Goal: Task Accomplishment & Management: Use online tool/utility

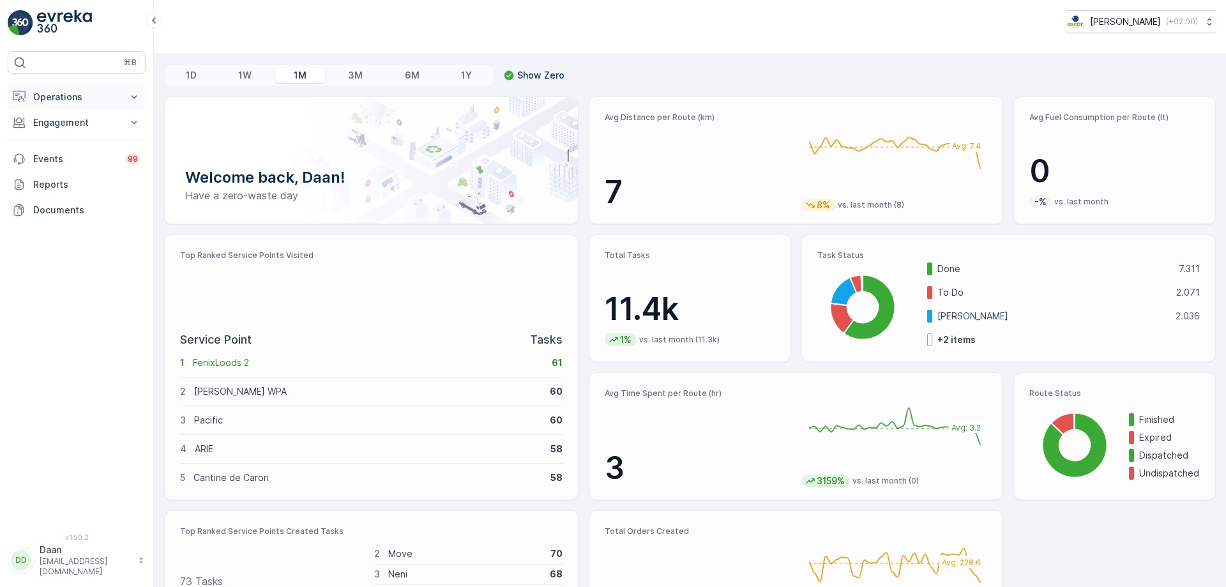
click at [56, 93] on p "Operations" at bounding box center [76, 97] width 87 height 13
click at [99, 208] on p "Engagement" at bounding box center [76, 212] width 87 height 13
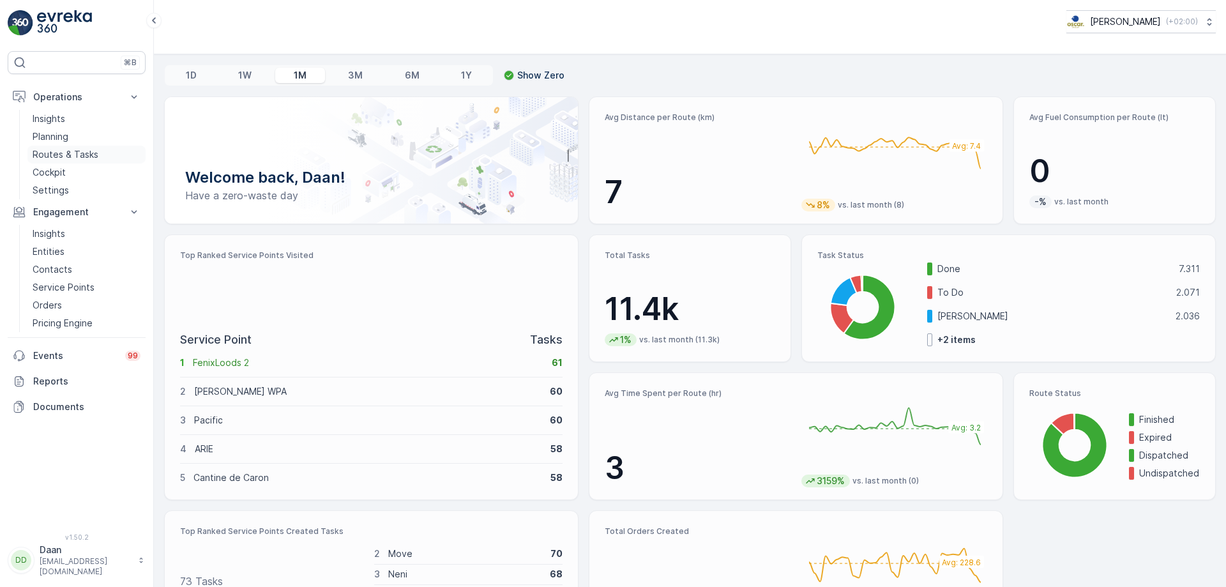
click at [80, 153] on p "Routes & Tasks" at bounding box center [66, 154] width 66 height 13
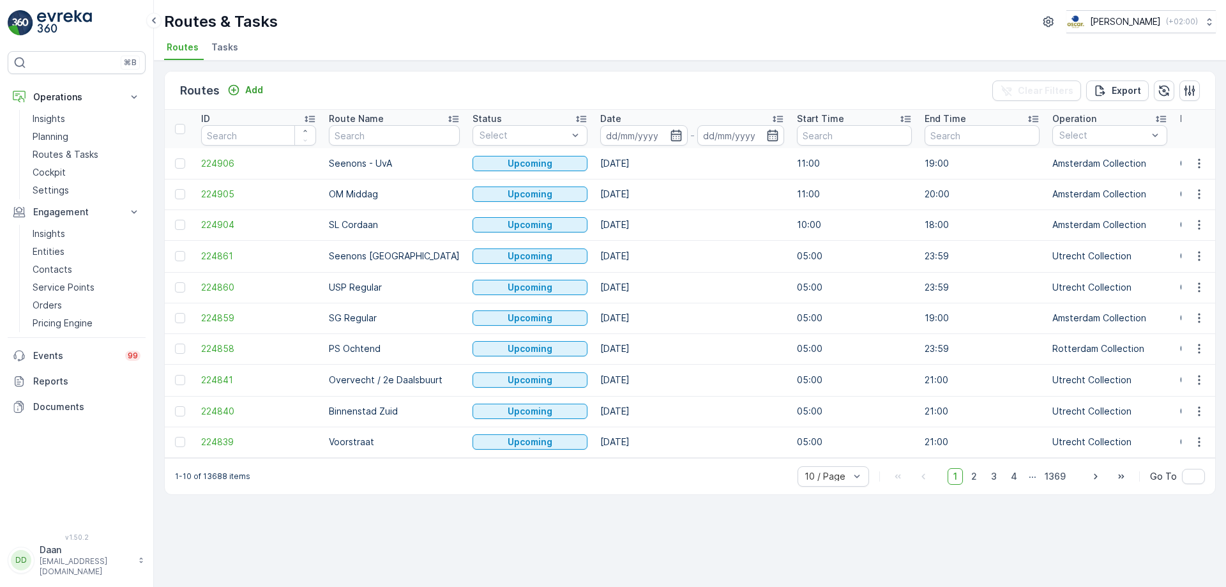
click at [208, 56] on ul "Routes Tasks" at bounding box center [685, 49] width 1042 height 22
click at [232, 53] on span "Tasks" at bounding box center [224, 47] width 27 height 13
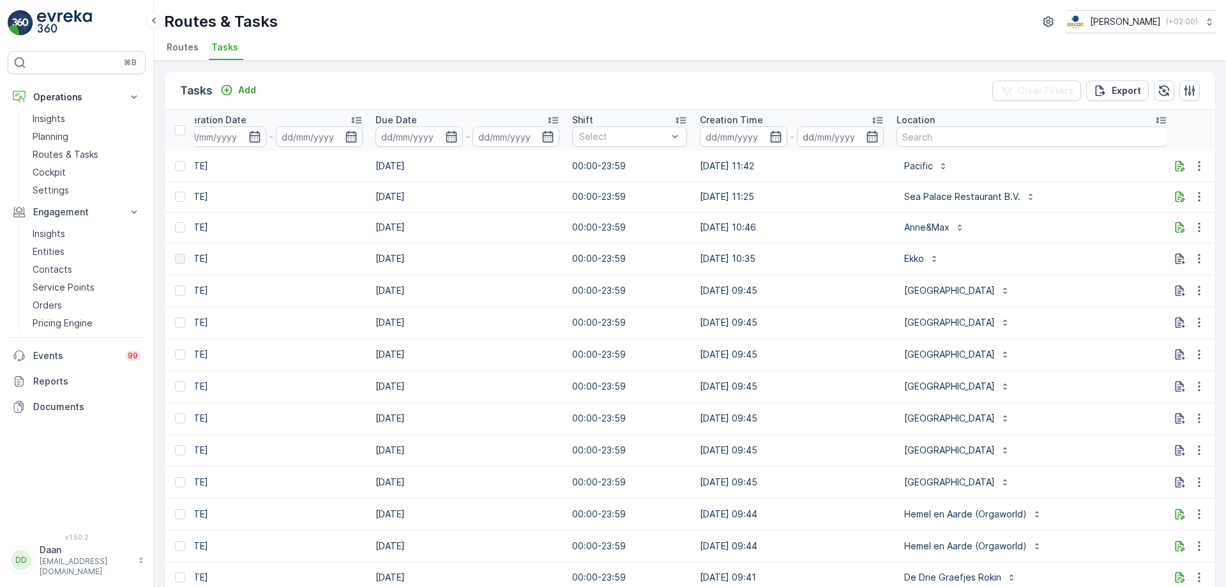
scroll to position [0, 800]
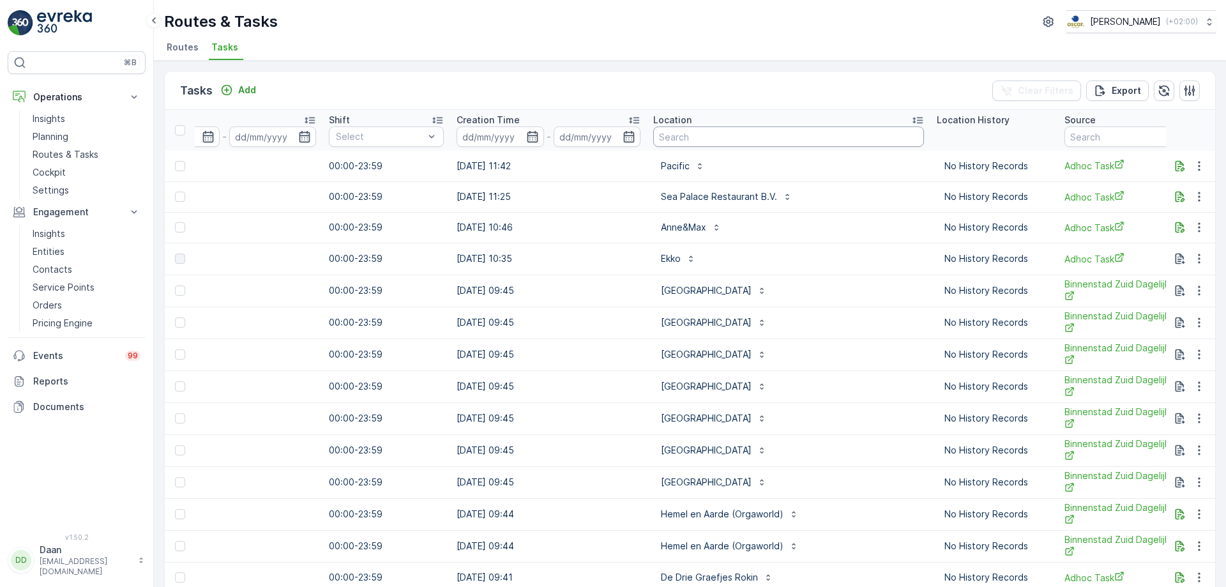
click at [726, 128] on input "text" at bounding box center [788, 136] width 271 height 20
type input "Keuken"
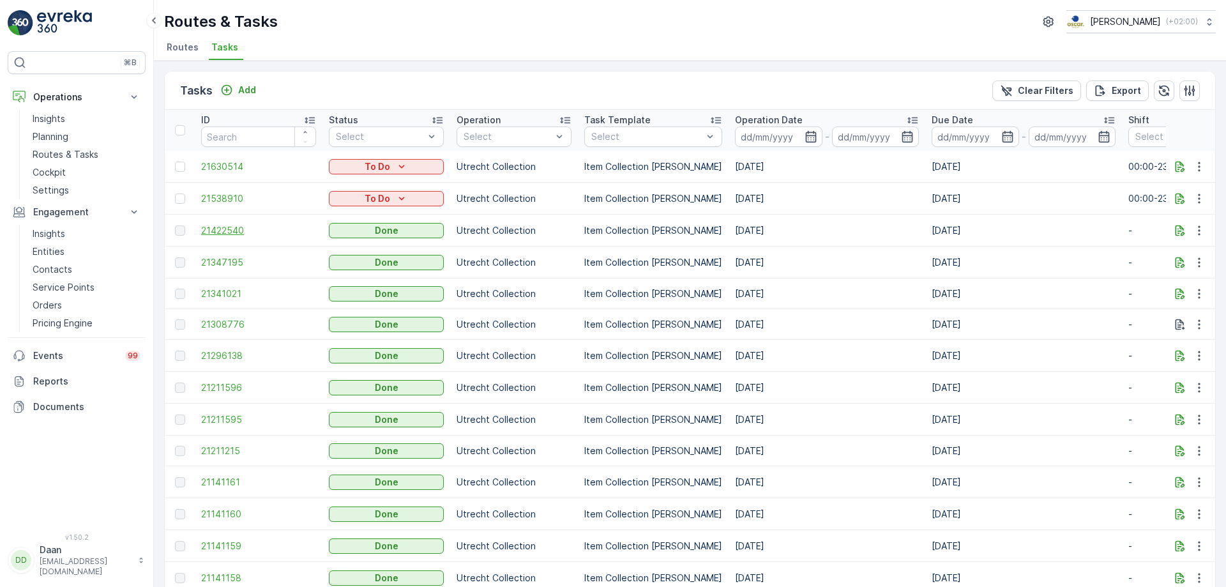
click at [231, 230] on span "21422540" at bounding box center [258, 230] width 115 height 13
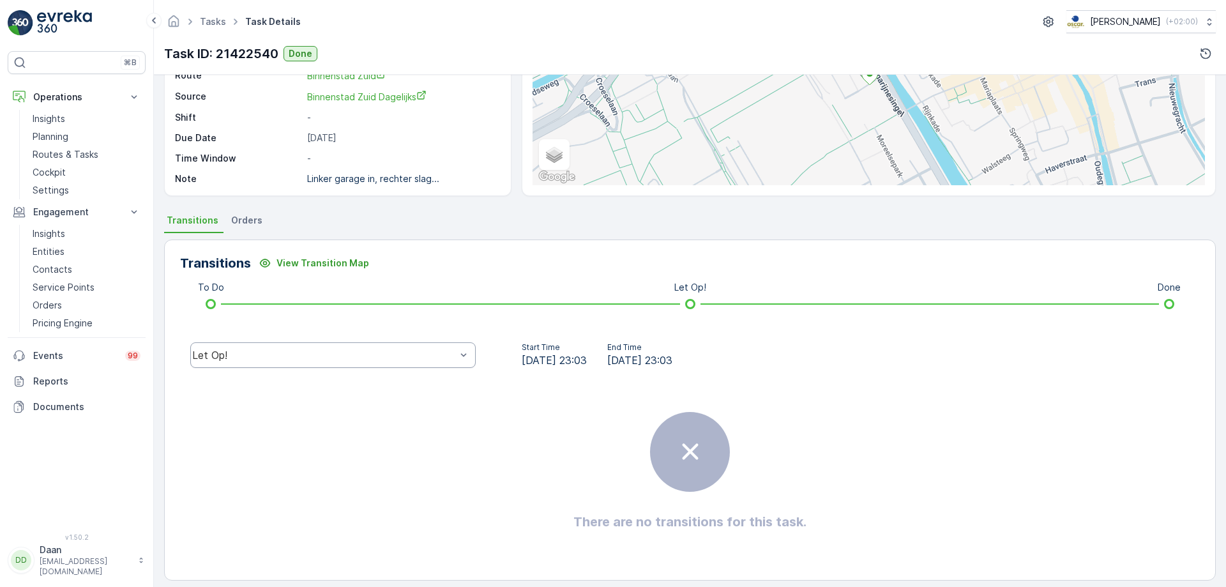
scroll to position [155, 0]
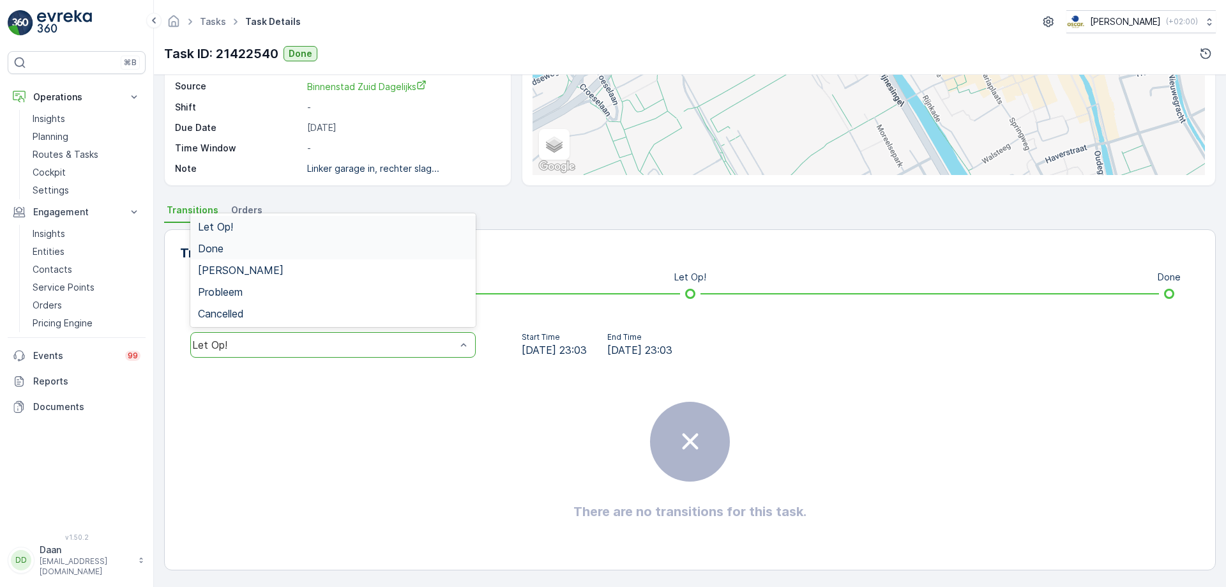
click at [438, 246] on div "Done" at bounding box center [333, 248] width 270 height 11
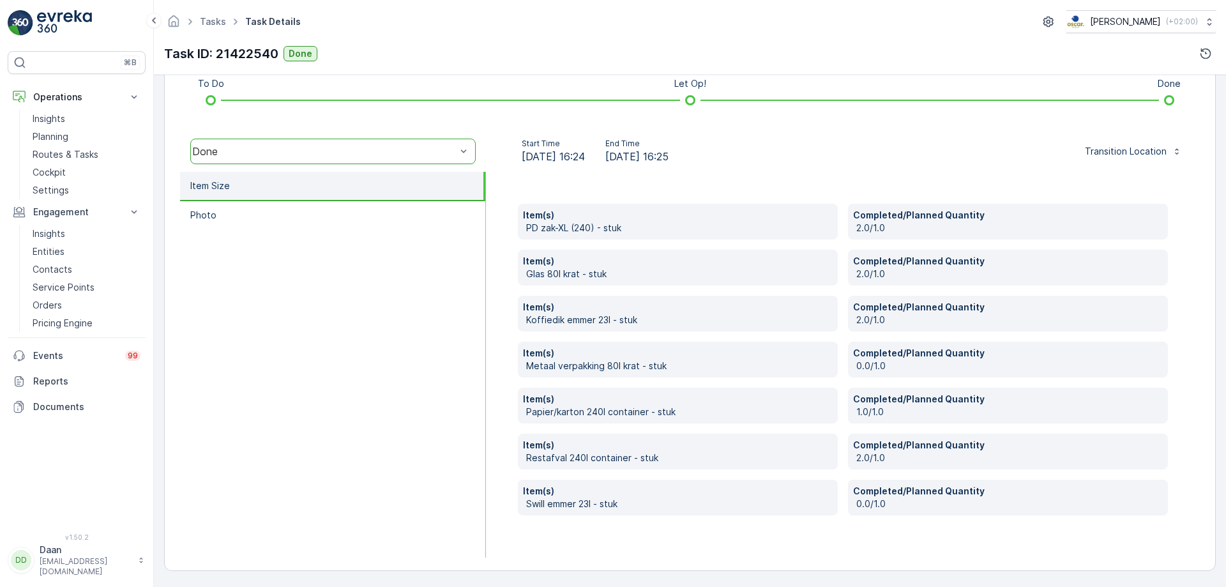
scroll to position [349, 0]
click at [46, 27] on img at bounding box center [64, 23] width 55 height 26
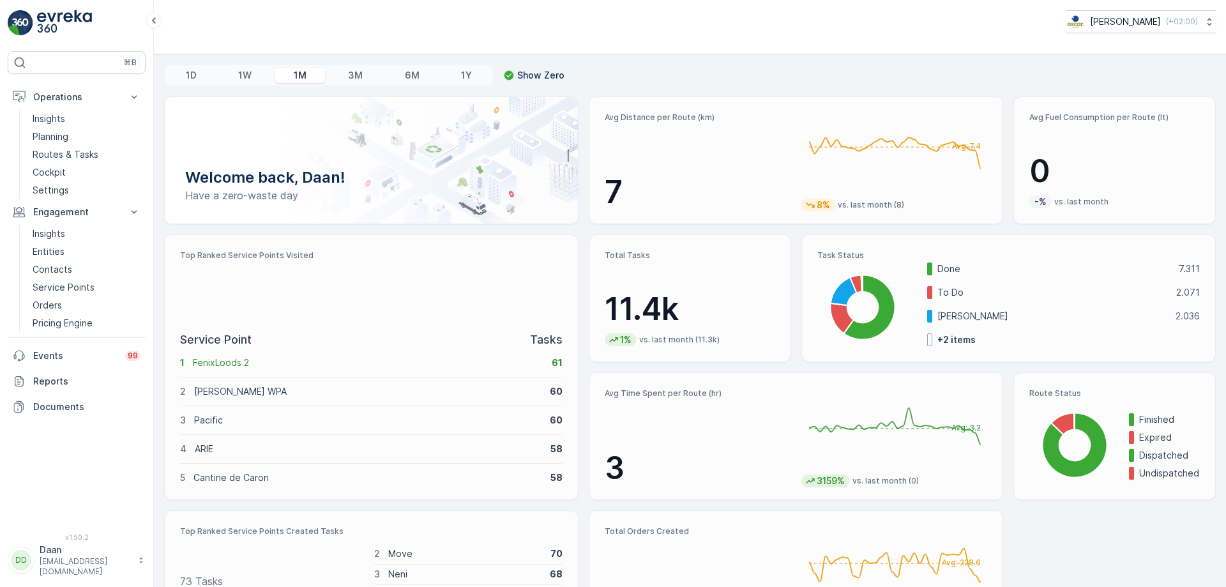
drag, startPoint x: 604, startPoint y: 116, endPoint x: 712, endPoint y: 118, distance: 108.0
click at [701, 119] on p "Avg Distance per Route (km)" at bounding box center [698, 117] width 186 height 10
click at [717, 118] on p "Avg Distance per Route (km)" at bounding box center [698, 117] width 186 height 10
click at [701, 121] on p "Avg Distance per Route (km)" at bounding box center [698, 117] width 186 height 10
click at [72, 20] on img at bounding box center [64, 23] width 55 height 26
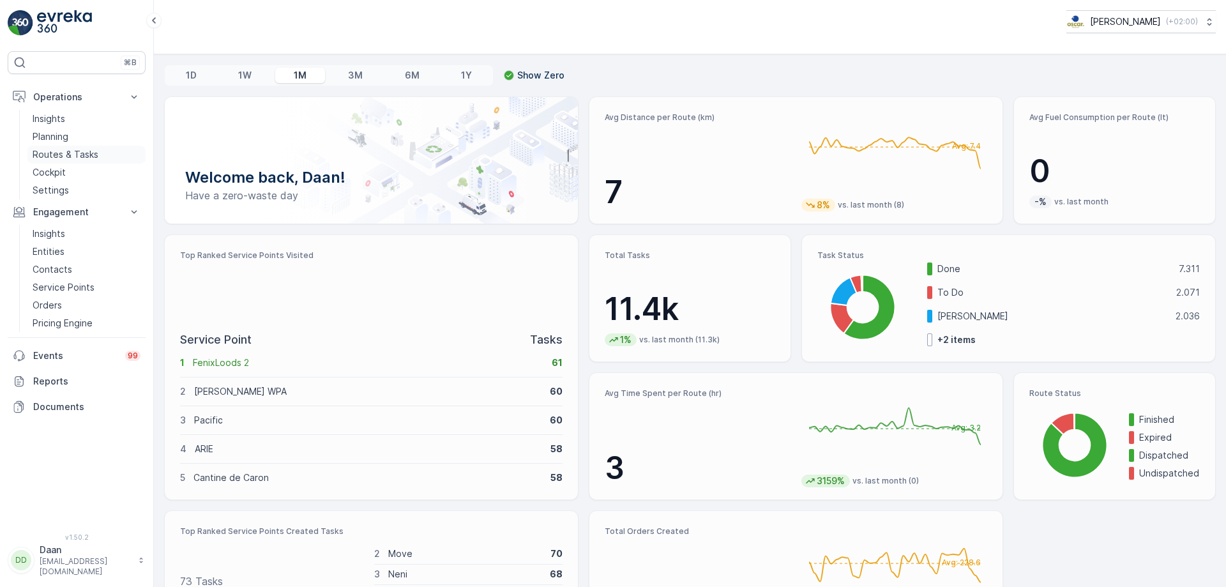
click at [96, 155] on p "Routes & Tasks" at bounding box center [66, 154] width 66 height 13
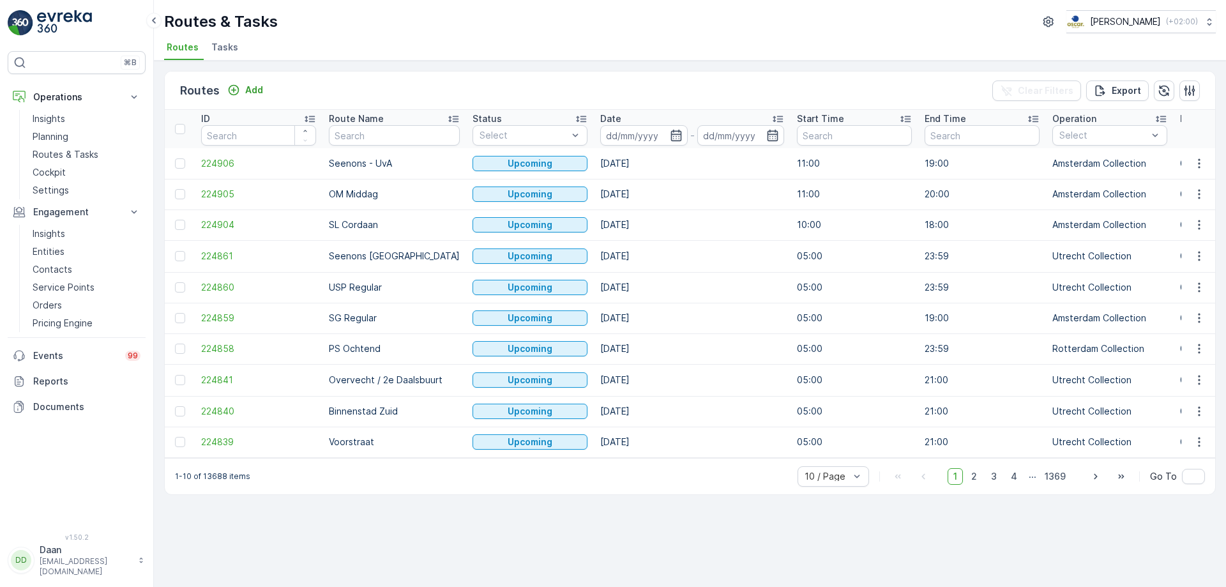
click at [224, 56] on li "Tasks" at bounding box center [226, 49] width 34 height 22
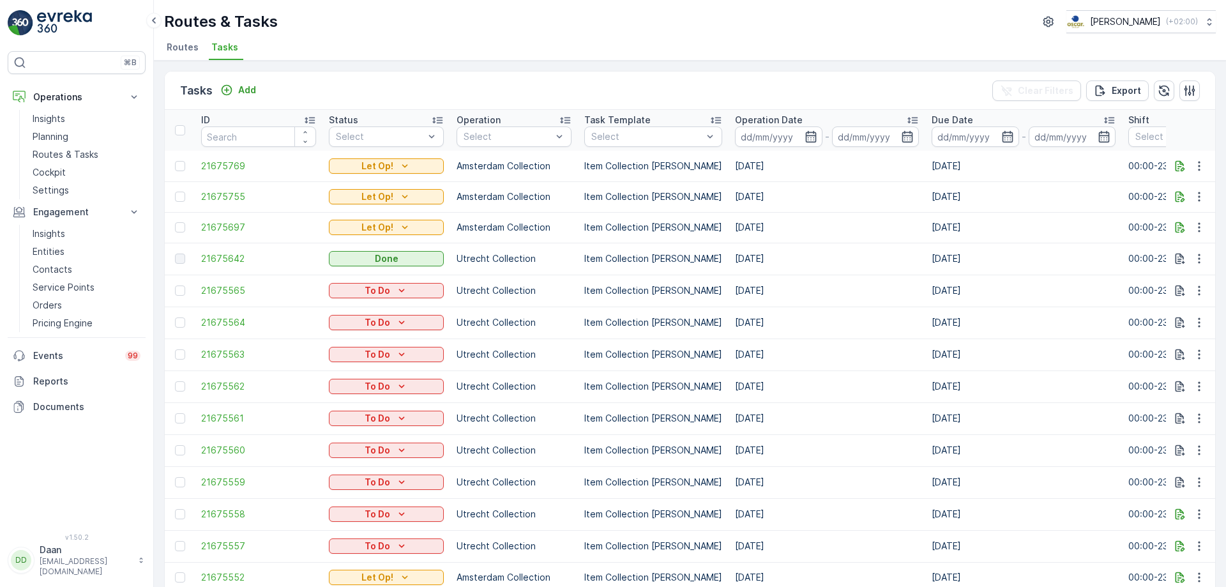
drag, startPoint x: 312, startPoint y: 155, endPoint x: 955, endPoint y: 199, distance: 644.0
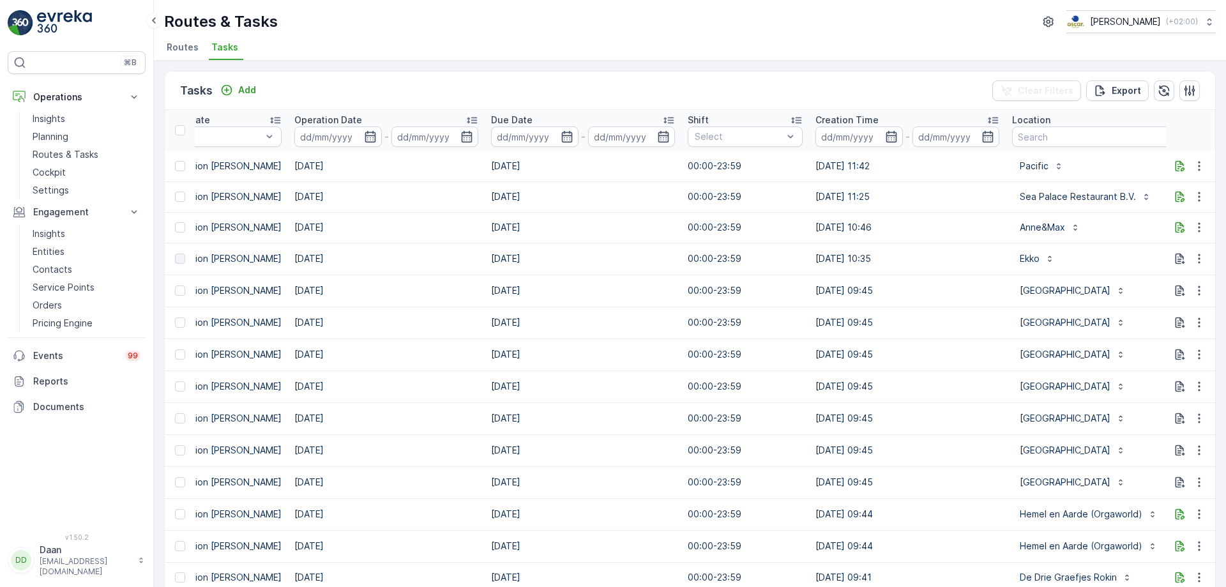
scroll to position [0, 907]
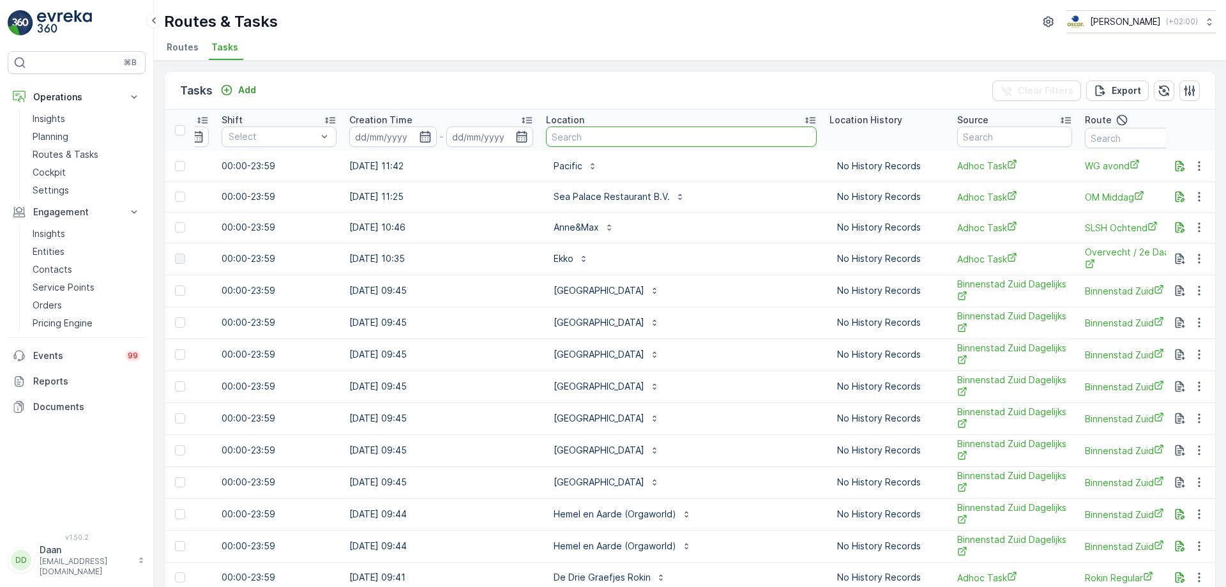
click at [639, 139] on input "text" at bounding box center [681, 136] width 271 height 20
type input "dub"
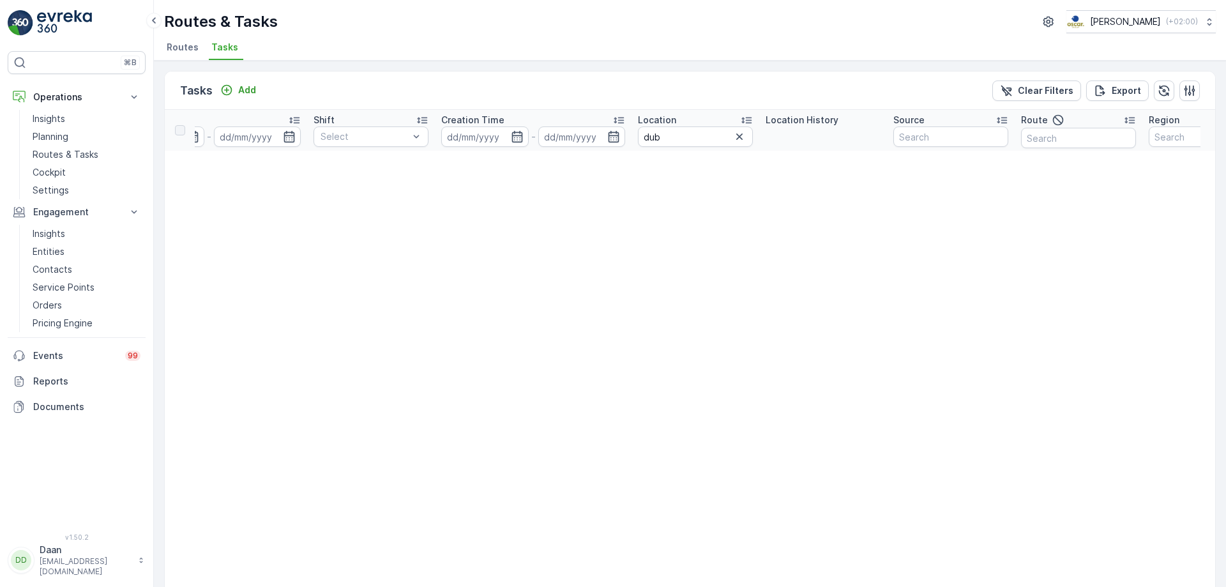
scroll to position [0, 865]
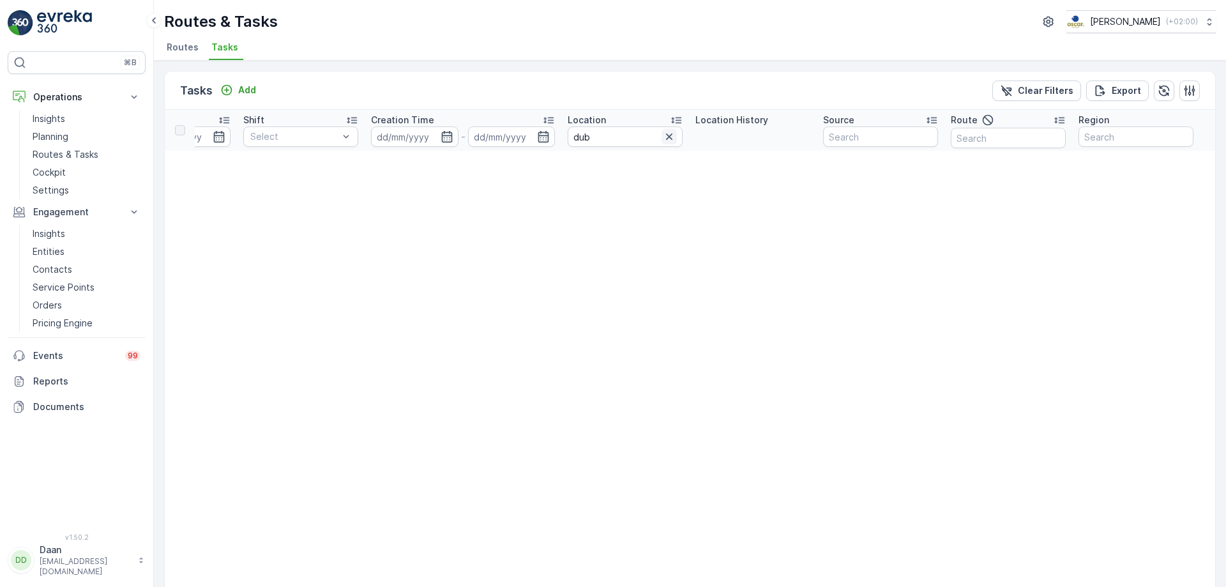
click at [664, 133] on icon "button" at bounding box center [669, 136] width 13 height 13
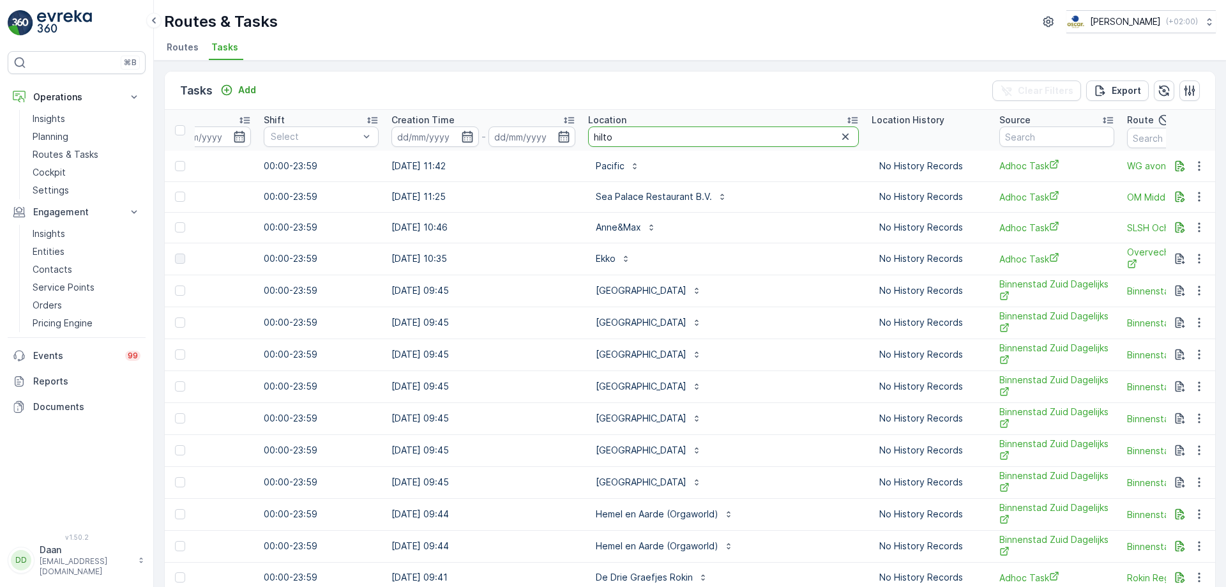
type input "hilton"
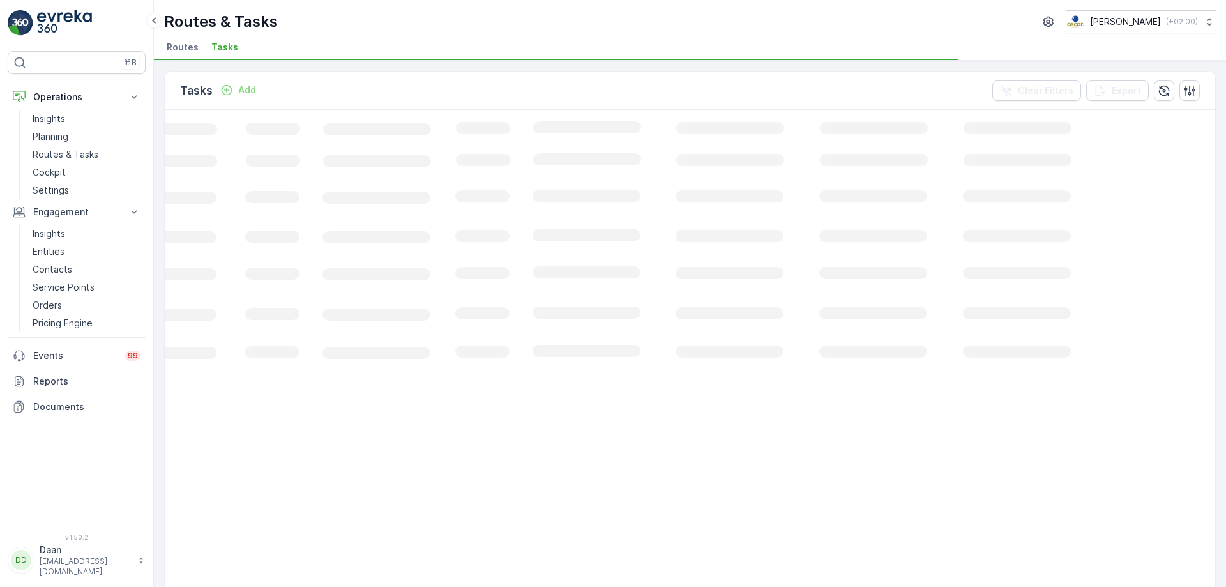
scroll to position [0, 179]
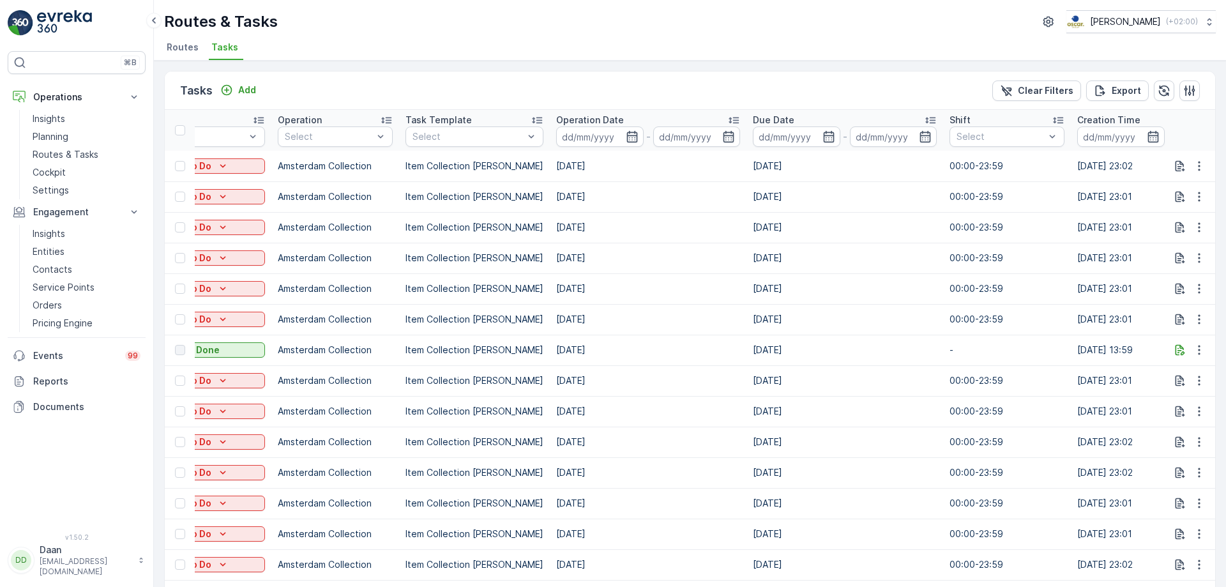
drag, startPoint x: 862, startPoint y: 335, endPoint x: 808, endPoint y: 339, distance: 53.8
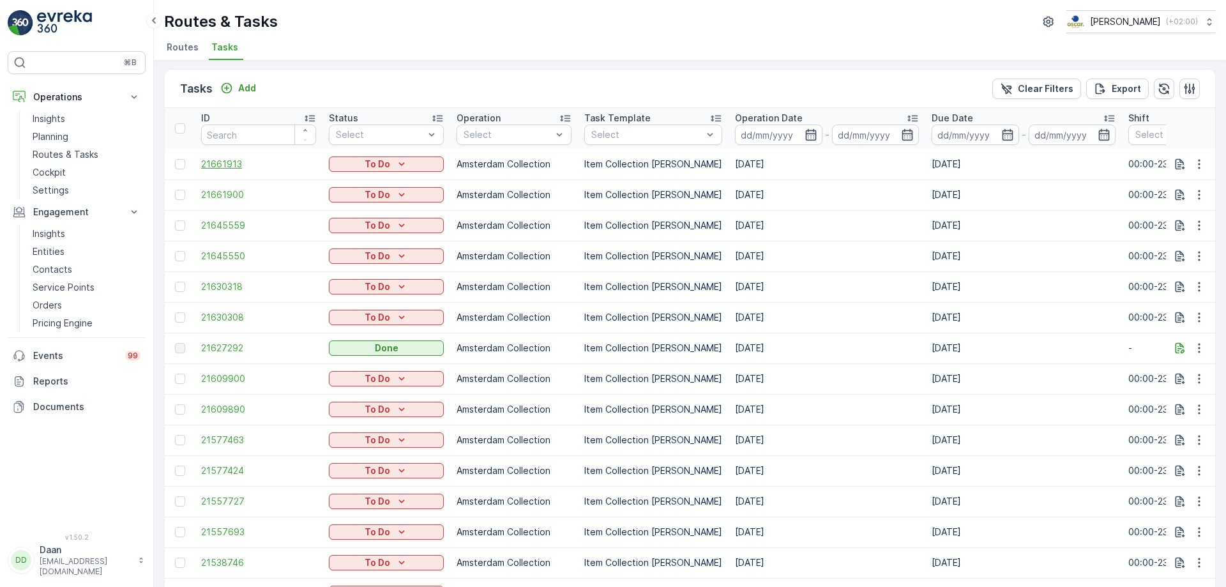
scroll to position [0, 0]
drag, startPoint x: 49, startPoint y: 20, endPoint x: 79, endPoint y: 33, distance: 32.6
click at [50, 20] on img at bounding box center [64, 23] width 55 height 26
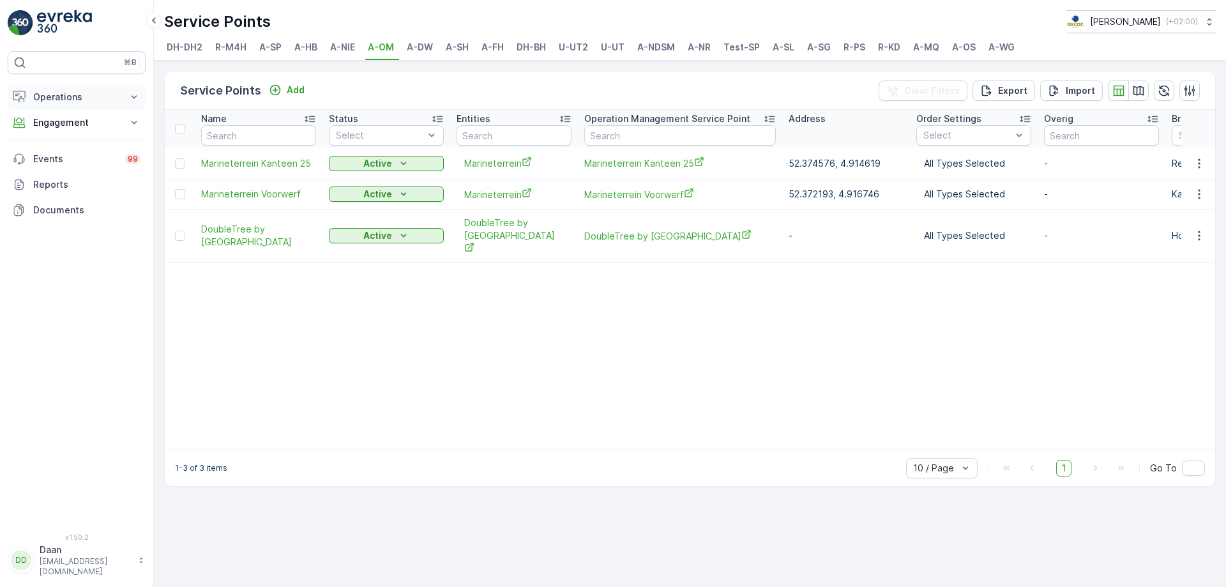
click at [120, 98] on button "Operations" at bounding box center [77, 97] width 138 height 26
click at [81, 155] on p "Routes & Tasks" at bounding box center [66, 154] width 66 height 13
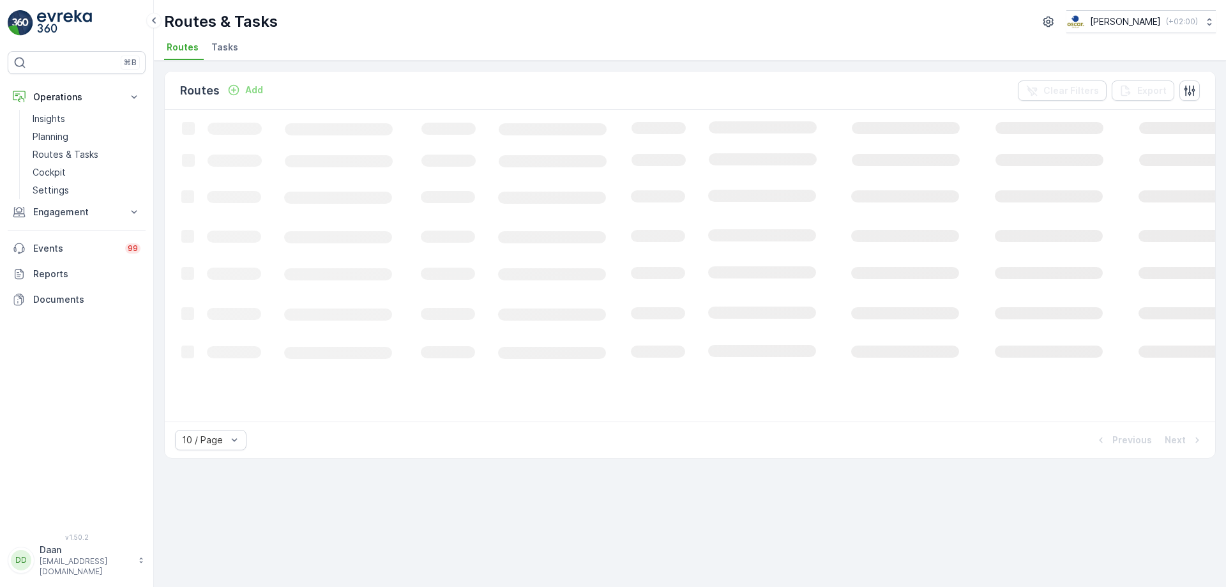
click at [229, 38] on li "Tasks" at bounding box center [226, 49] width 34 height 22
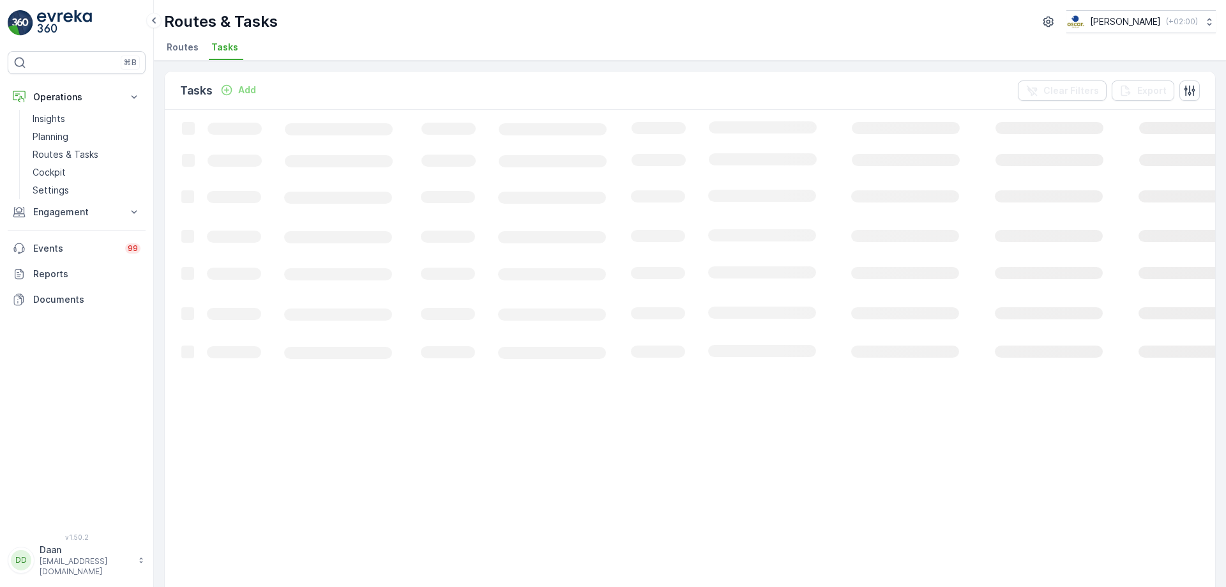
click at [229, 50] on span "Tasks" at bounding box center [224, 47] width 27 height 13
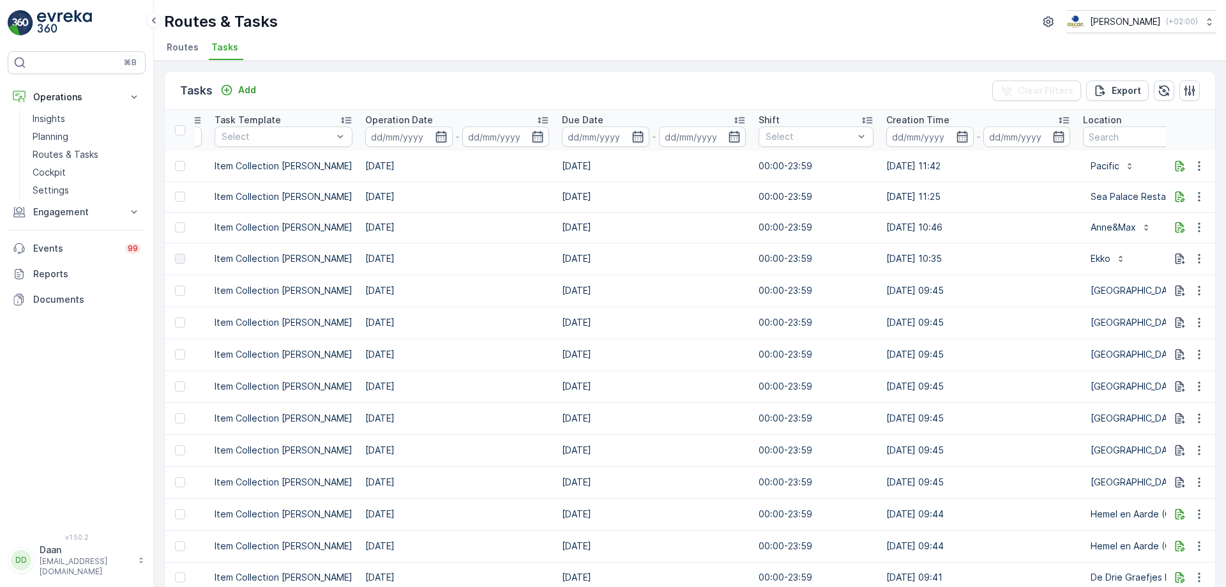
scroll to position [0, 649]
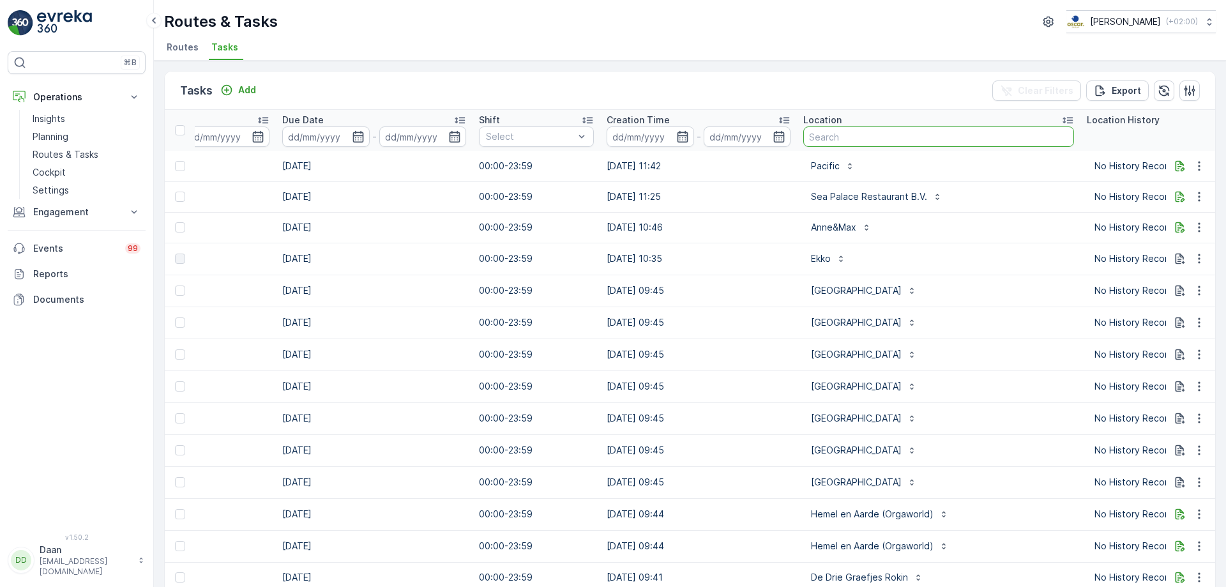
click at [877, 127] on input "text" at bounding box center [938, 136] width 271 height 20
type input "Jak"
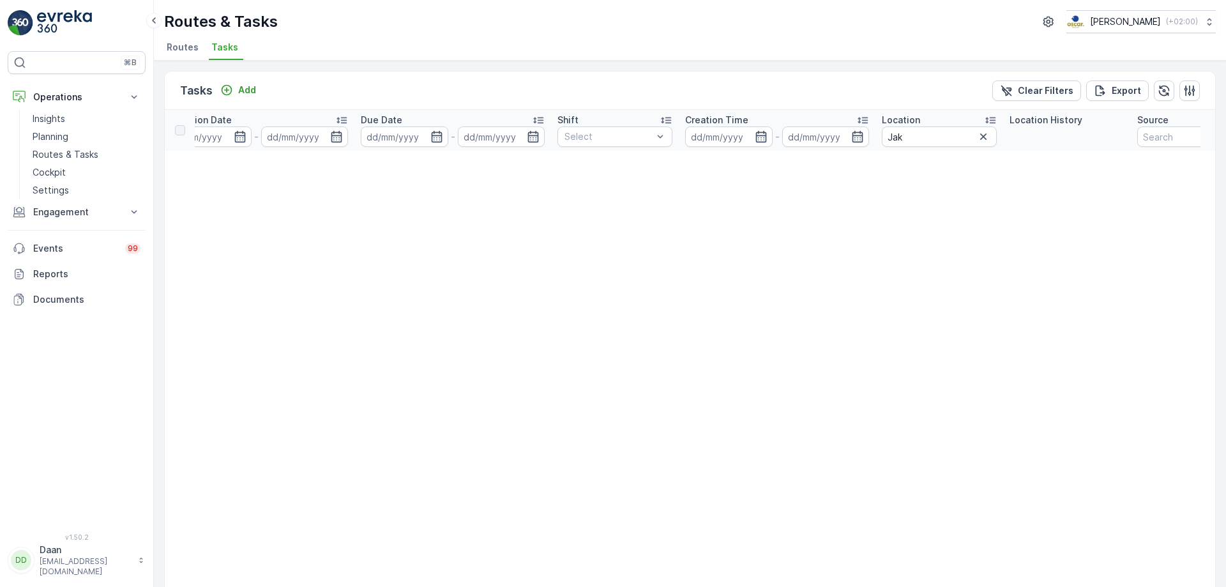
scroll to position [0, 610]
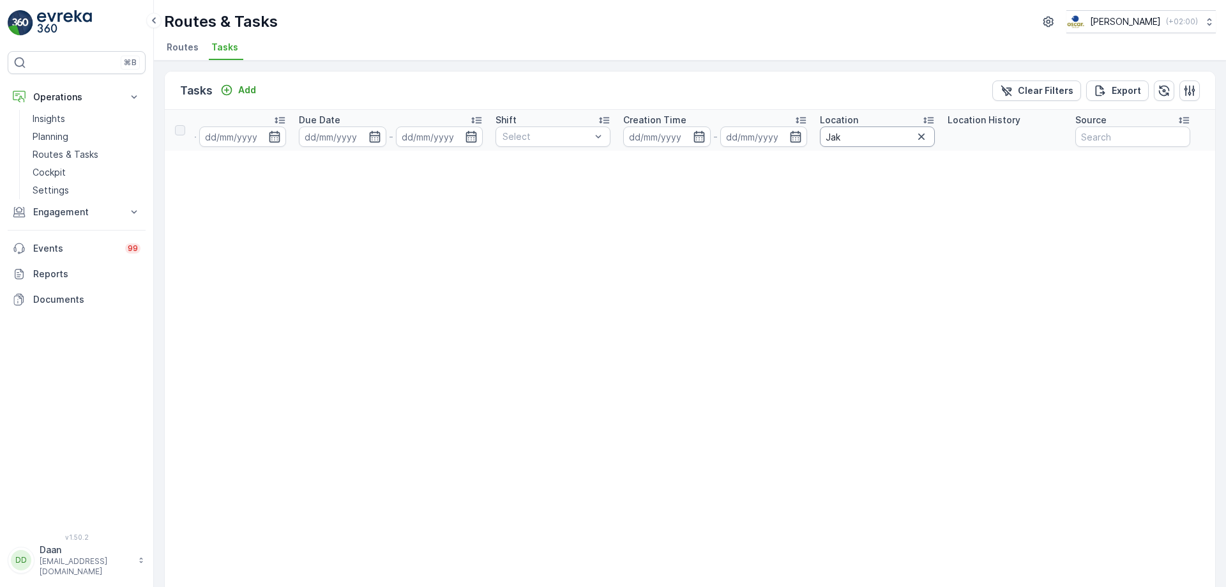
drag, startPoint x: 868, startPoint y: 122, endPoint x: 865, endPoint y: 128, distance: 7.4
click at [865, 128] on th "Location Jak" at bounding box center [878, 130] width 128 height 41
click at [862, 138] on input "Jak" at bounding box center [877, 136] width 115 height 20
type input "Jack"
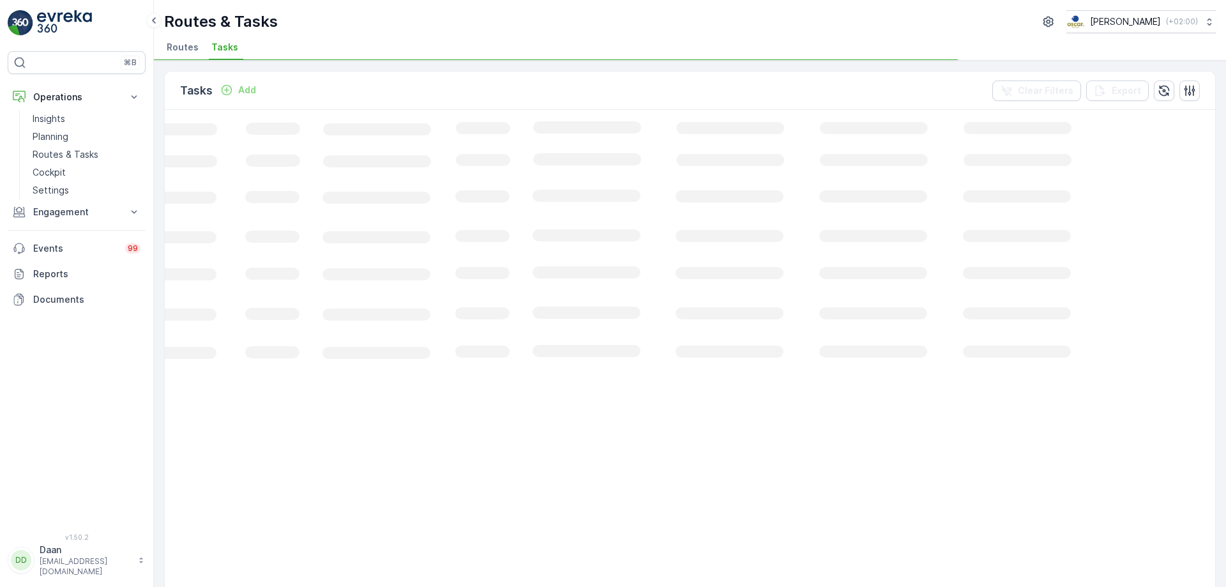
scroll to position [0, 179]
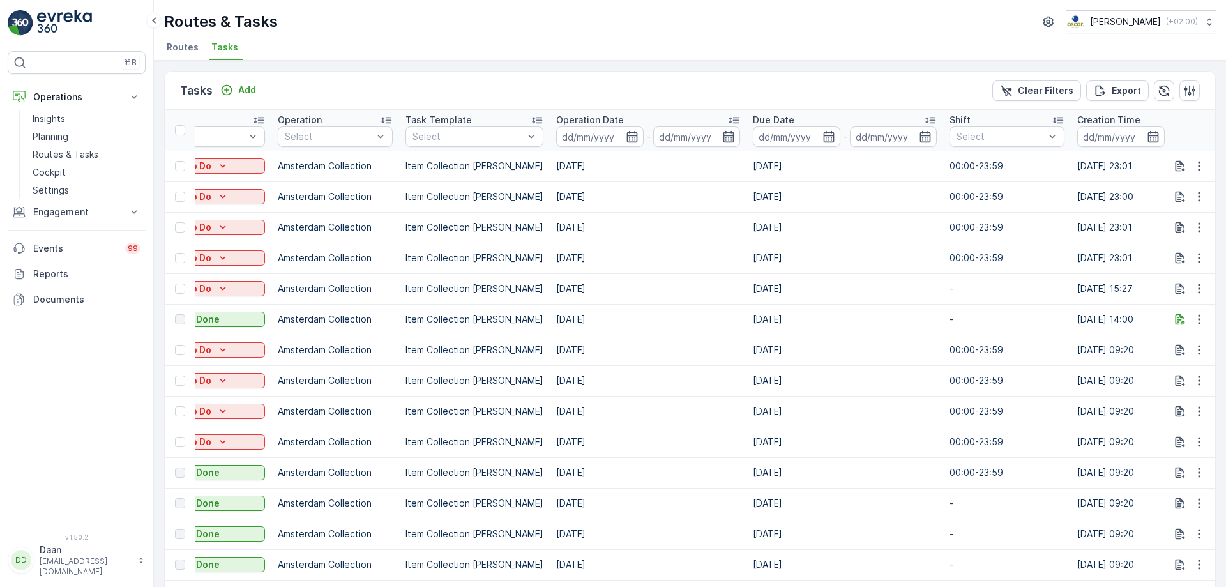
click at [889, 291] on td "[DATE]" at bounding box center [845, 288] width 197 height 31
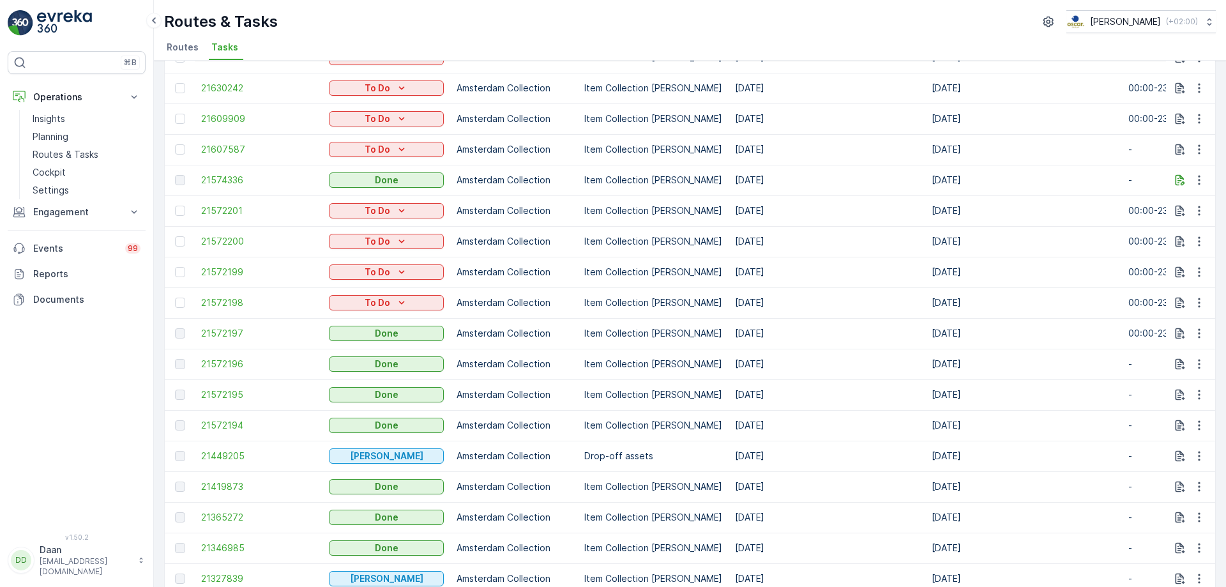
scroll to position [64, 0]
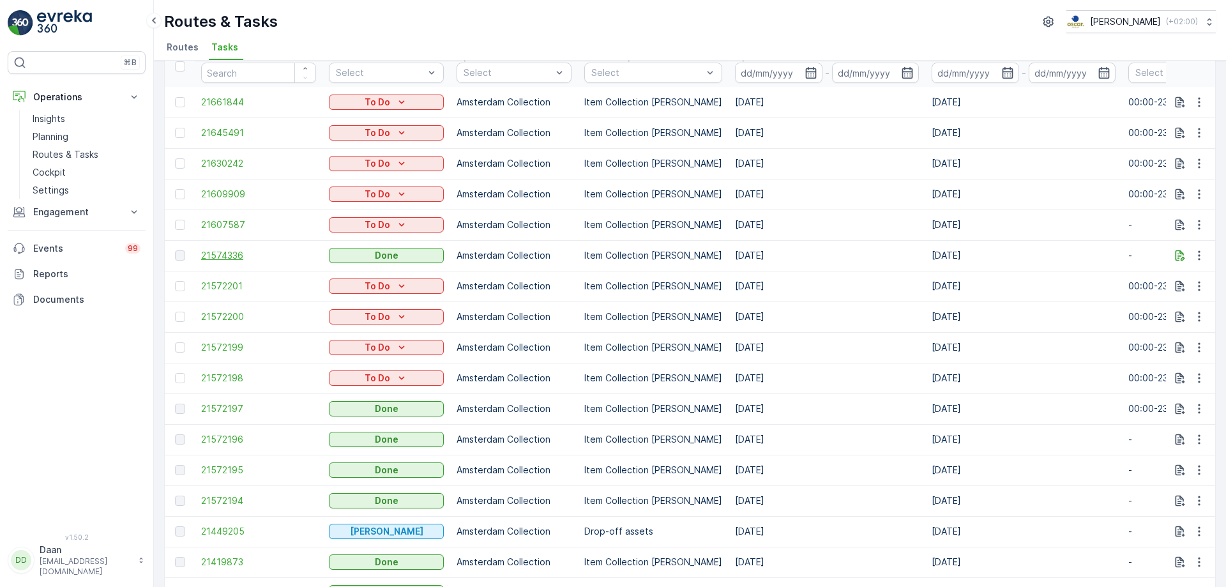
click at [235, 252] on span "21574336" at bounding box center [258, 255] width 115 height 13
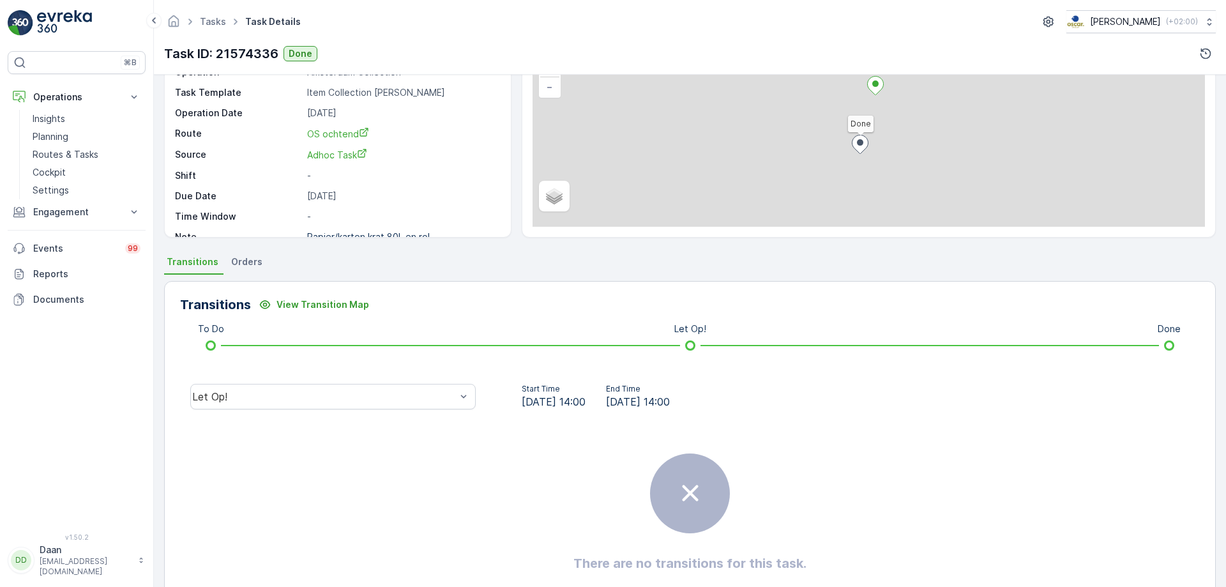
scroll to position [128, 0]
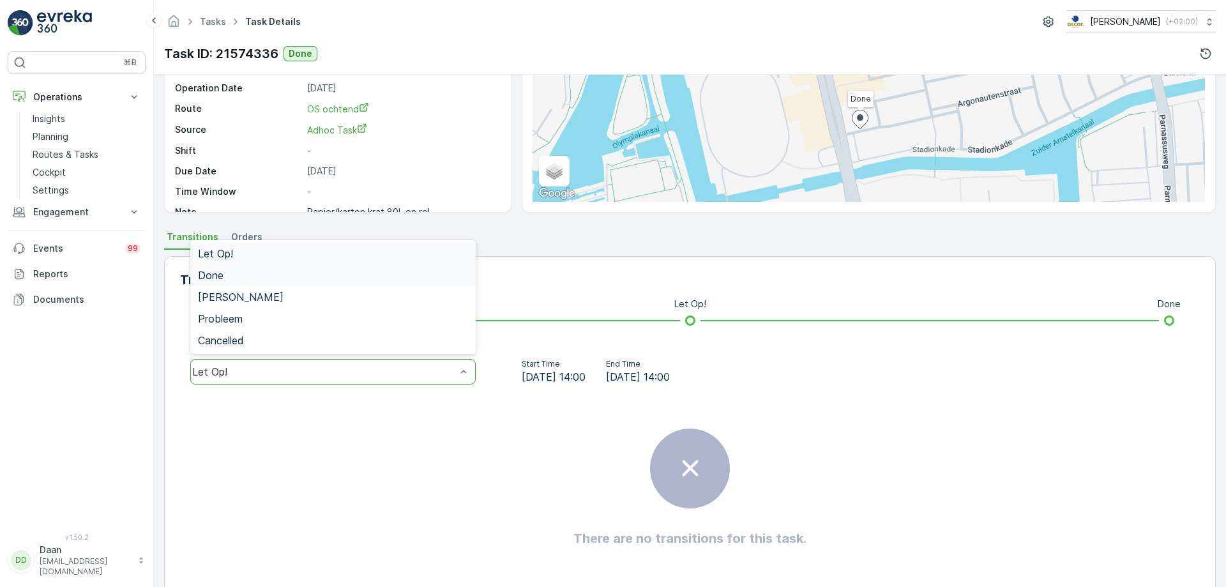
click at [389, 278] on div "Done" at bounding box center [333, 274] width 270 height 11
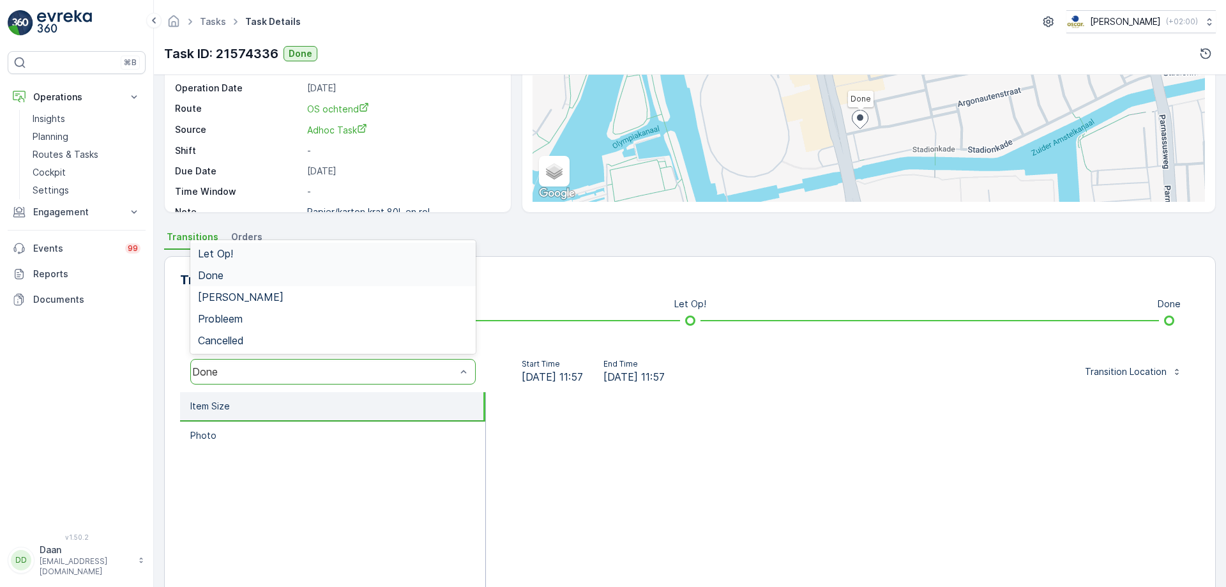
click at [437, 363] on div "Done" at bounding box center [332, 372] width 285 height 26
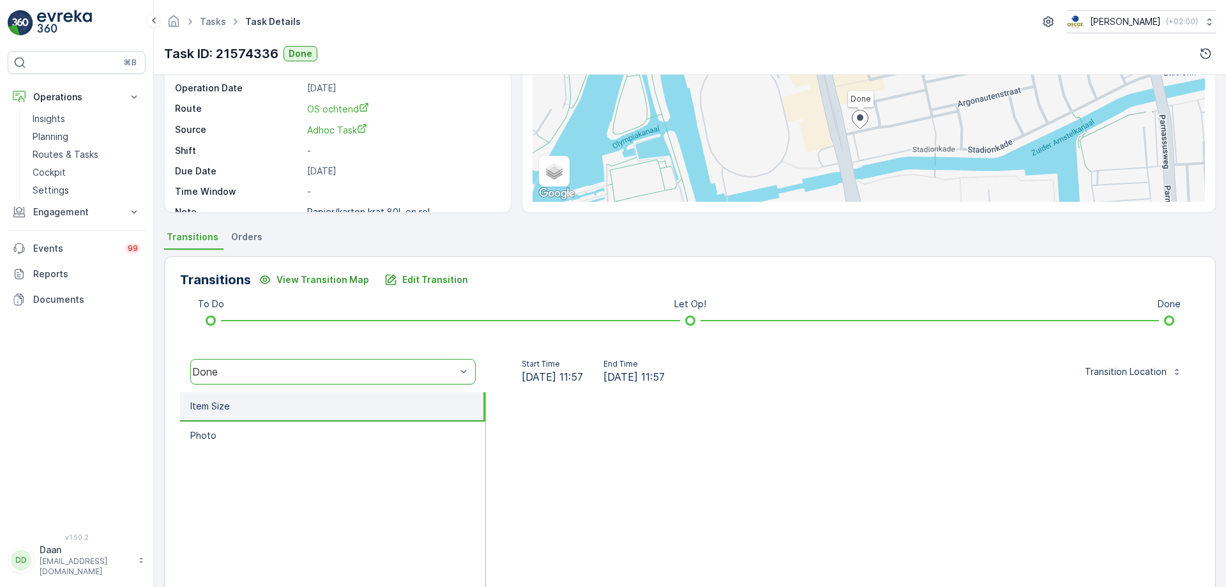
click at [437, 368] on div "Done" at bounding box center [324, 371] width 264 height 11
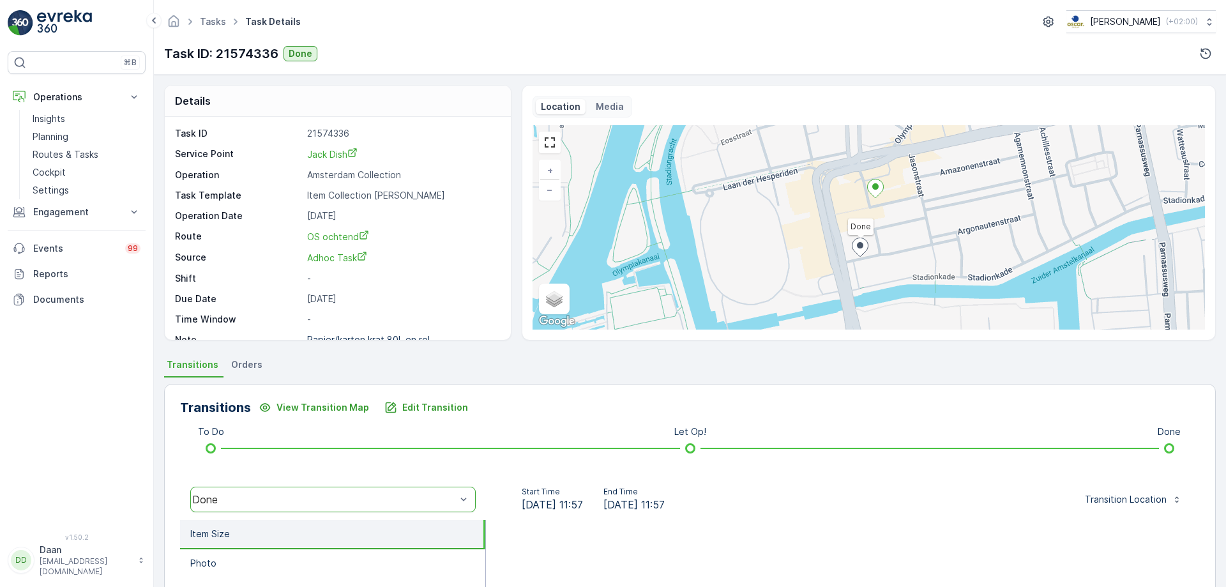
scroll to position [17, 0]
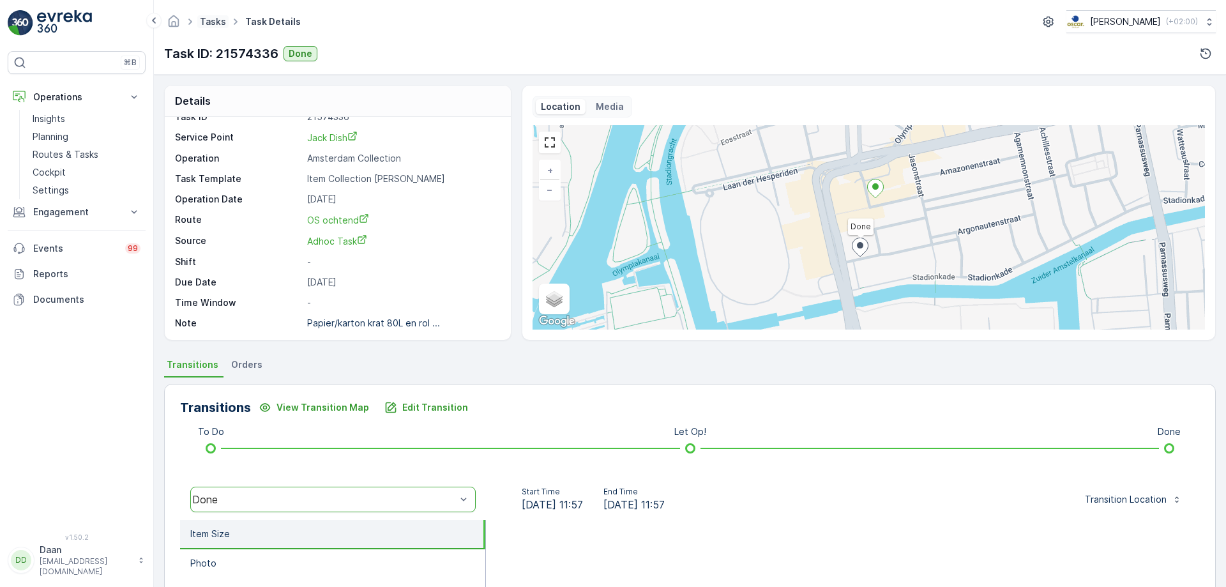
click at [206, 18] on link "Tasks" at bounding box center [213, 21] width 26 height 11
